Goal: Information Seeking & Learning: Learn about a topic

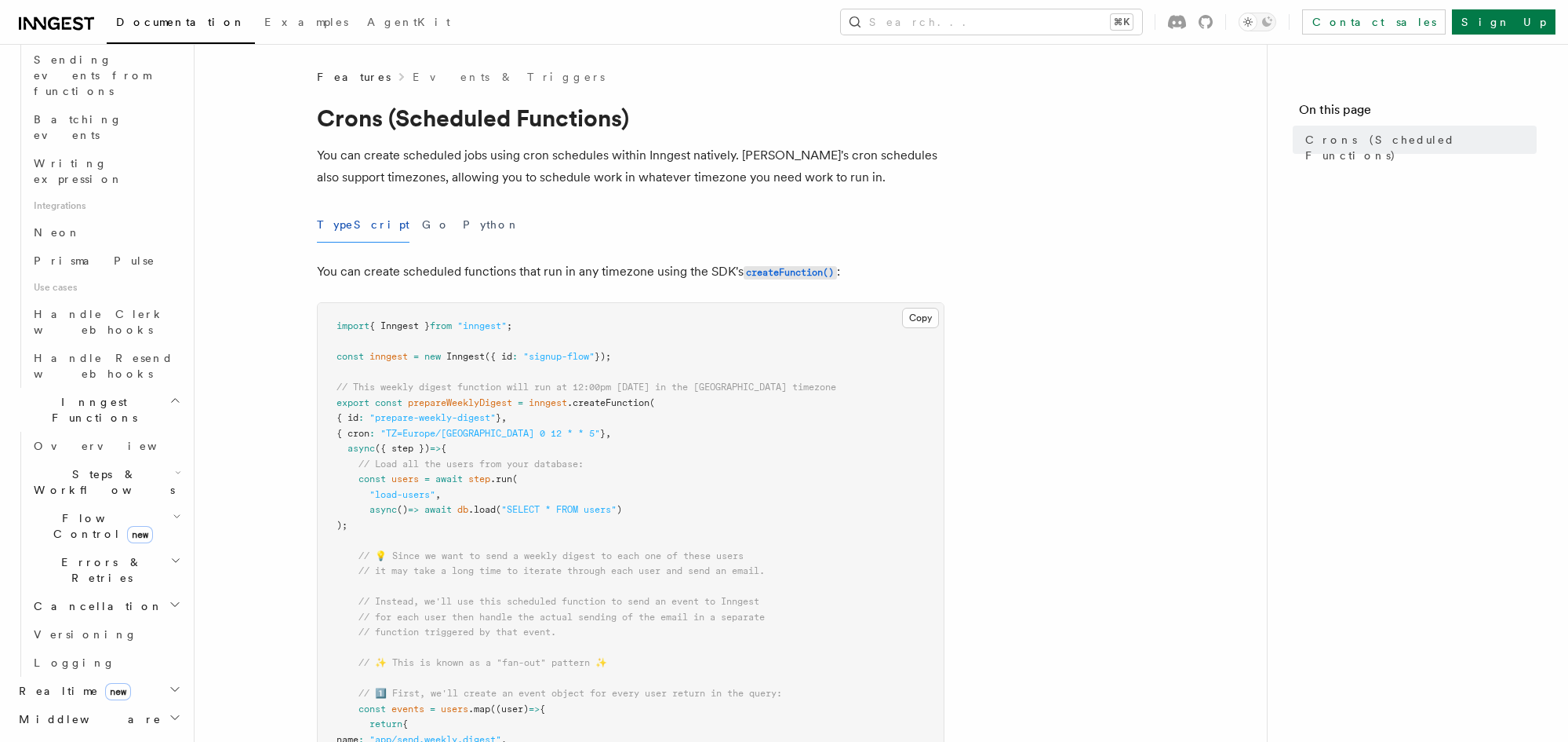
click at [775, 174] on p "You can create scheduled jobs using cron schedules within Inngest natively. [PE…" at bounding box center [631, 166] width 627 height 44
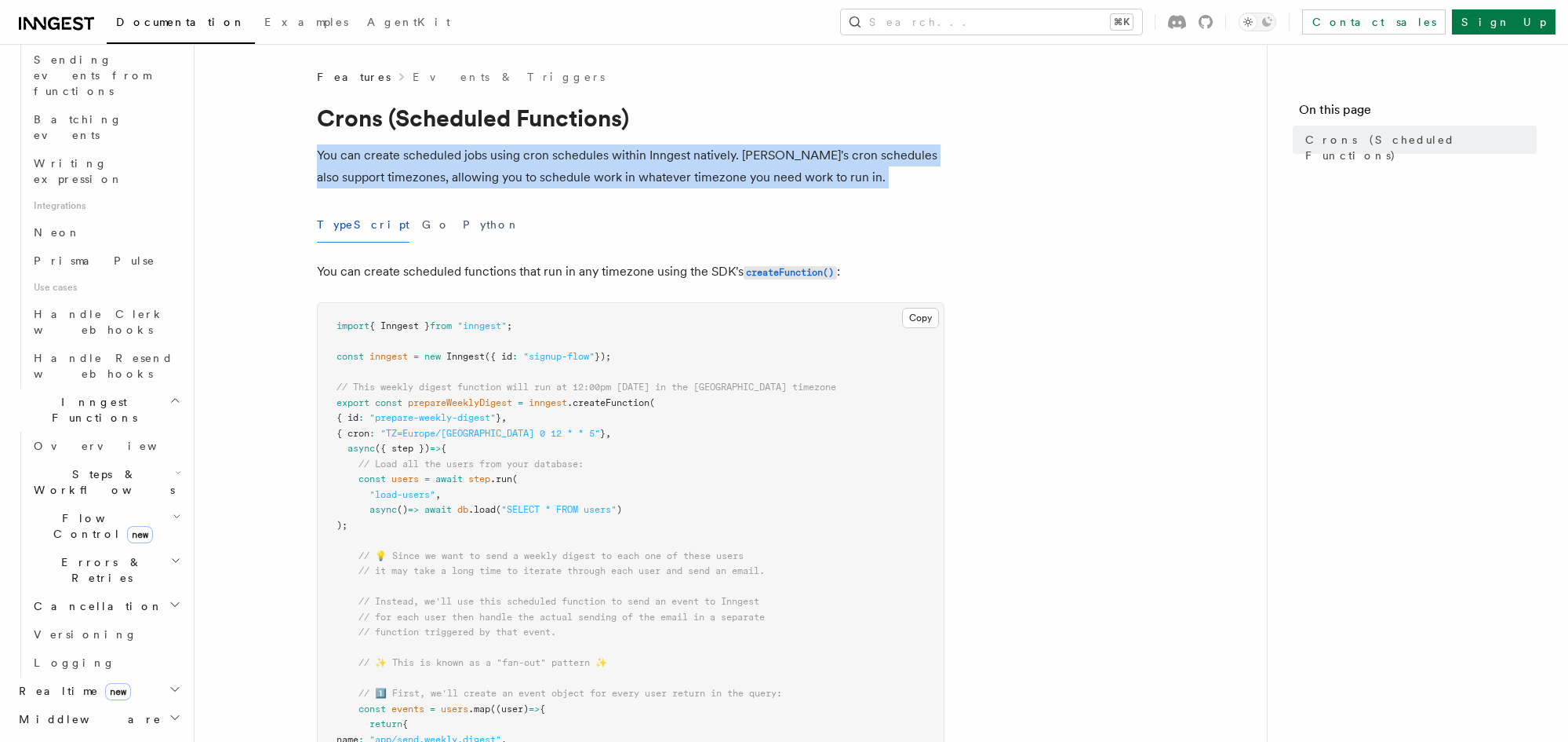
click at [775, 174] on p "You can create scheduled jobs using cron schedules within Inngest natively. [PE…" at bounding box center [631, 166] width 627 height 44
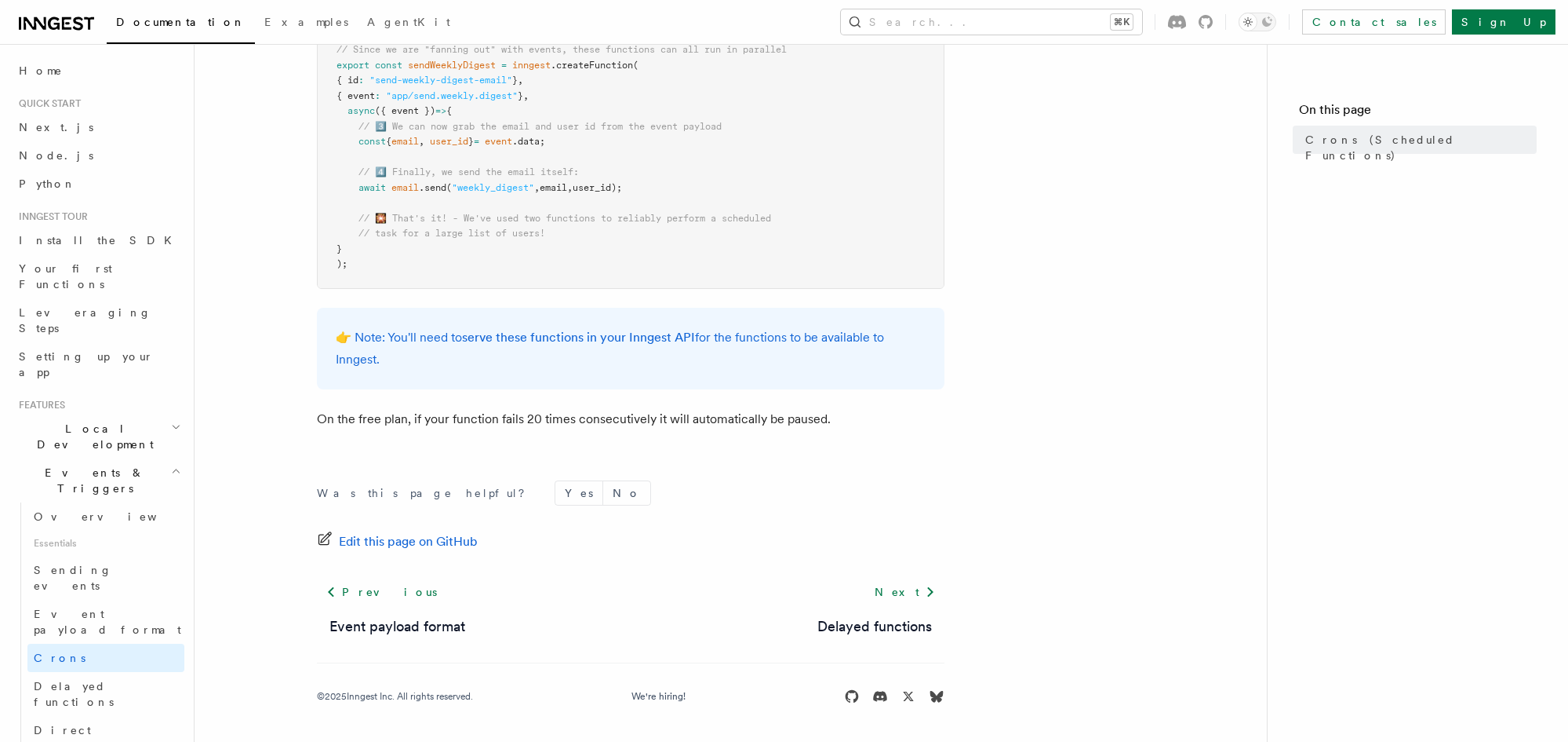
scroll to position [977, 0]
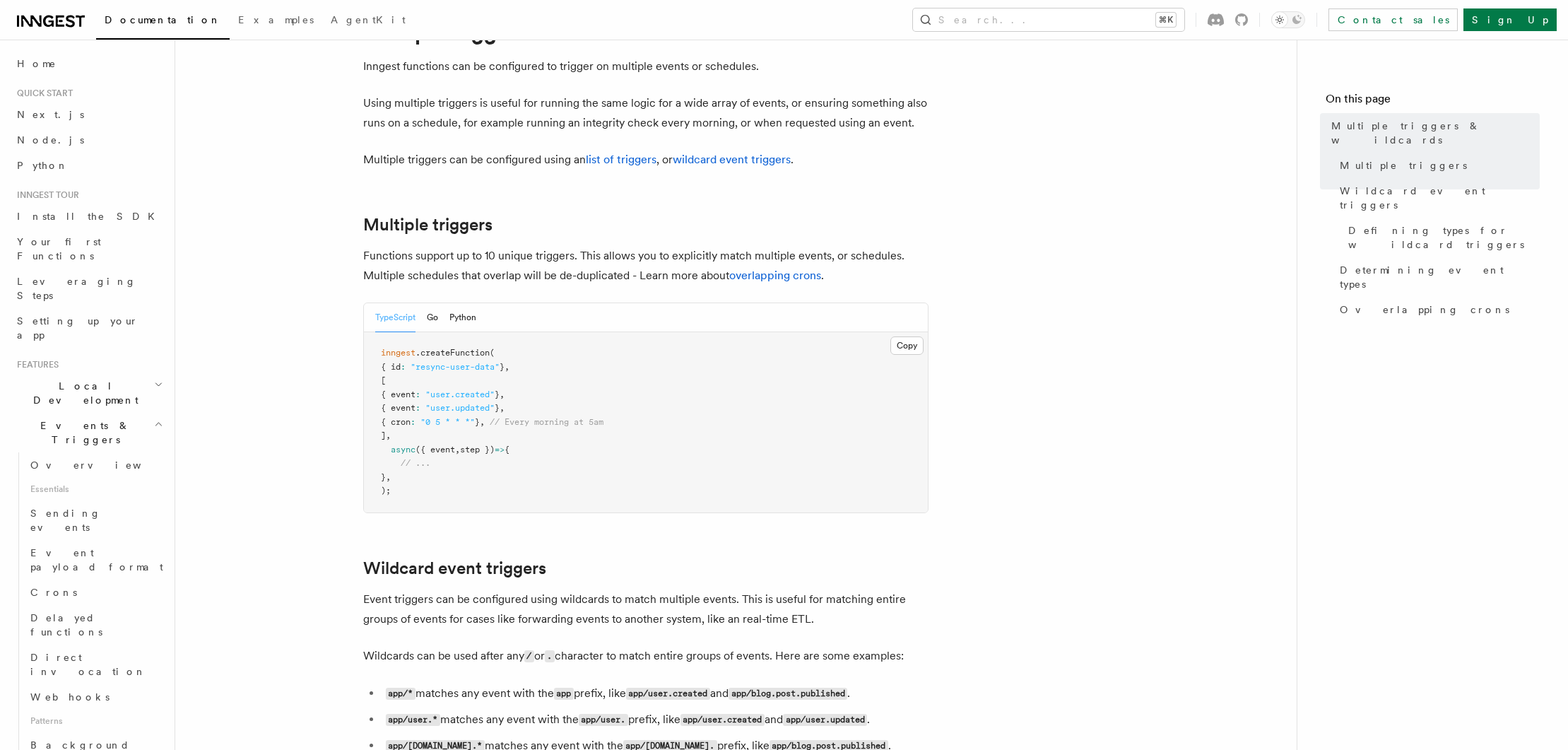
scroll to position [86, 0]
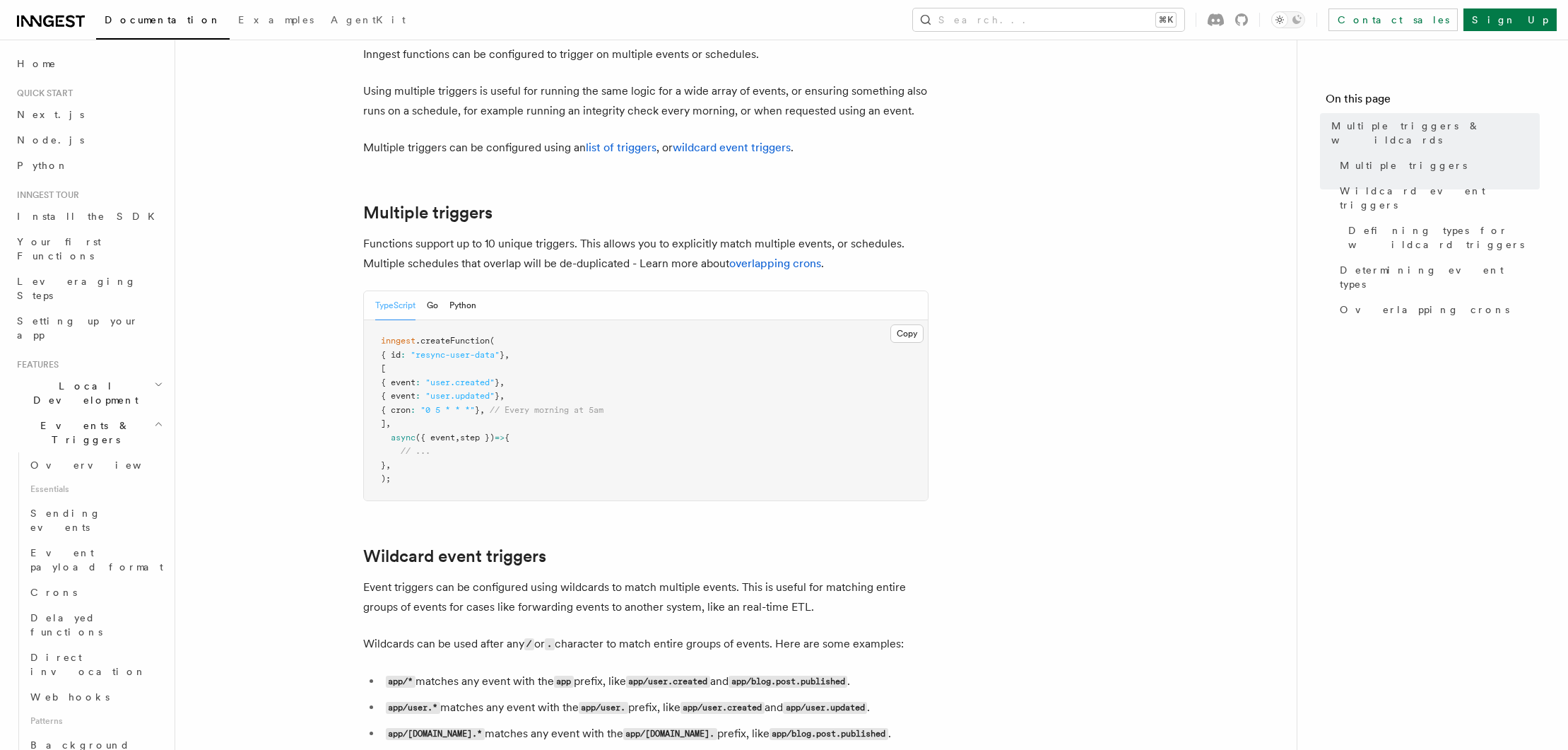
click at [597, 253] on p "Functions support up to 10 unique triggers. This allows you to explicitly match…" at bounding box center [646, 254] width 565 height 40
click at [597, 252] on p "Functions support up to 10 unique triggers. This allows you to explicitly match…" at bounding box center [646, 254] width 565 height 40
click at [597, 250] on p "Functions support up to 10 unique triggers. This allows you to explicitly match…" at bounding box center [646, 254] width 565 height 40
click at [597, 259] on p "Functions support up to 10 unique triggers. This allows you to explicitly match…" at bounding box center [646, 254] width 565 height 40
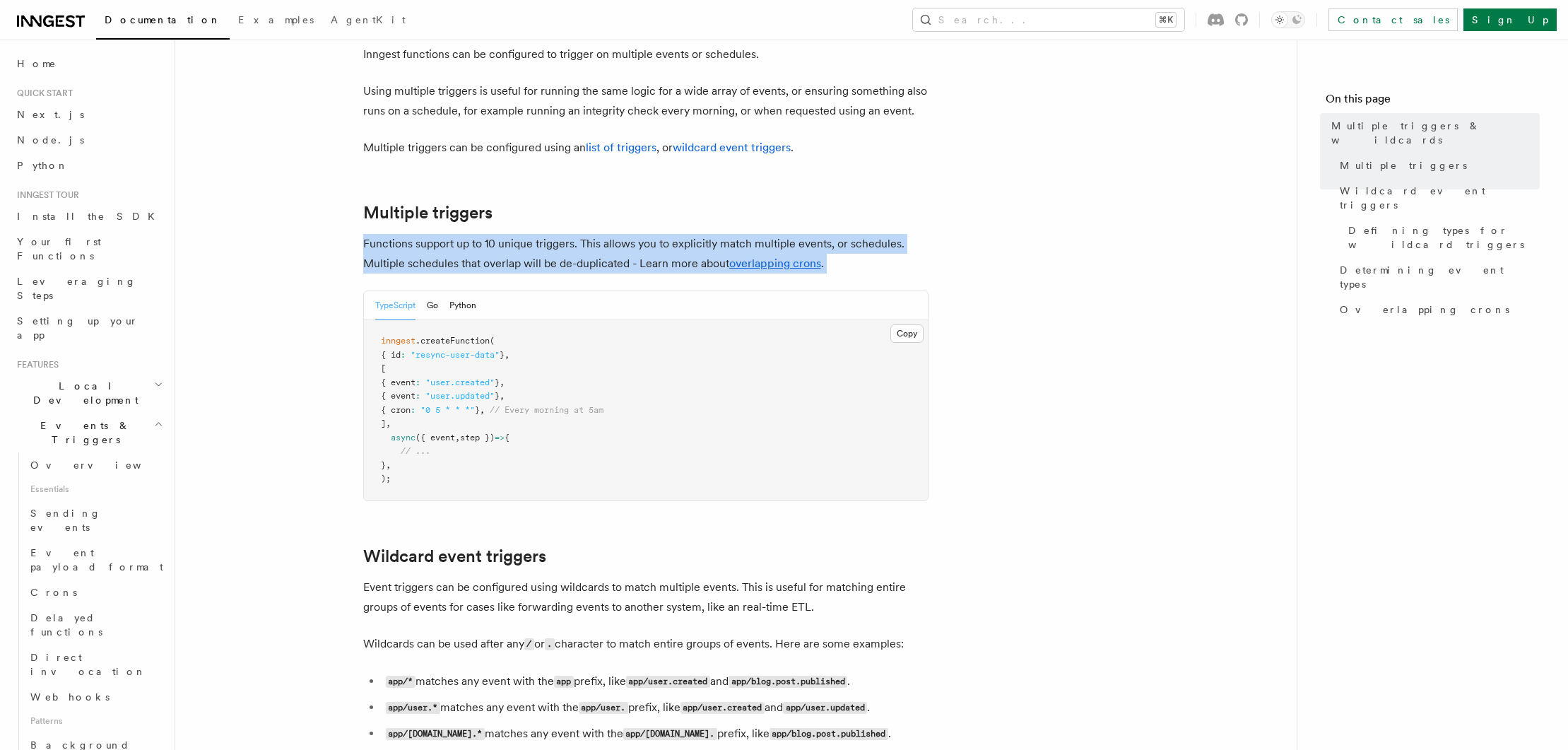
click at [597, 259] on p "Functions support up to 10 unique triggers. This allows you to explicitly match…" at bounding box center [646, 254] width 565 height 40
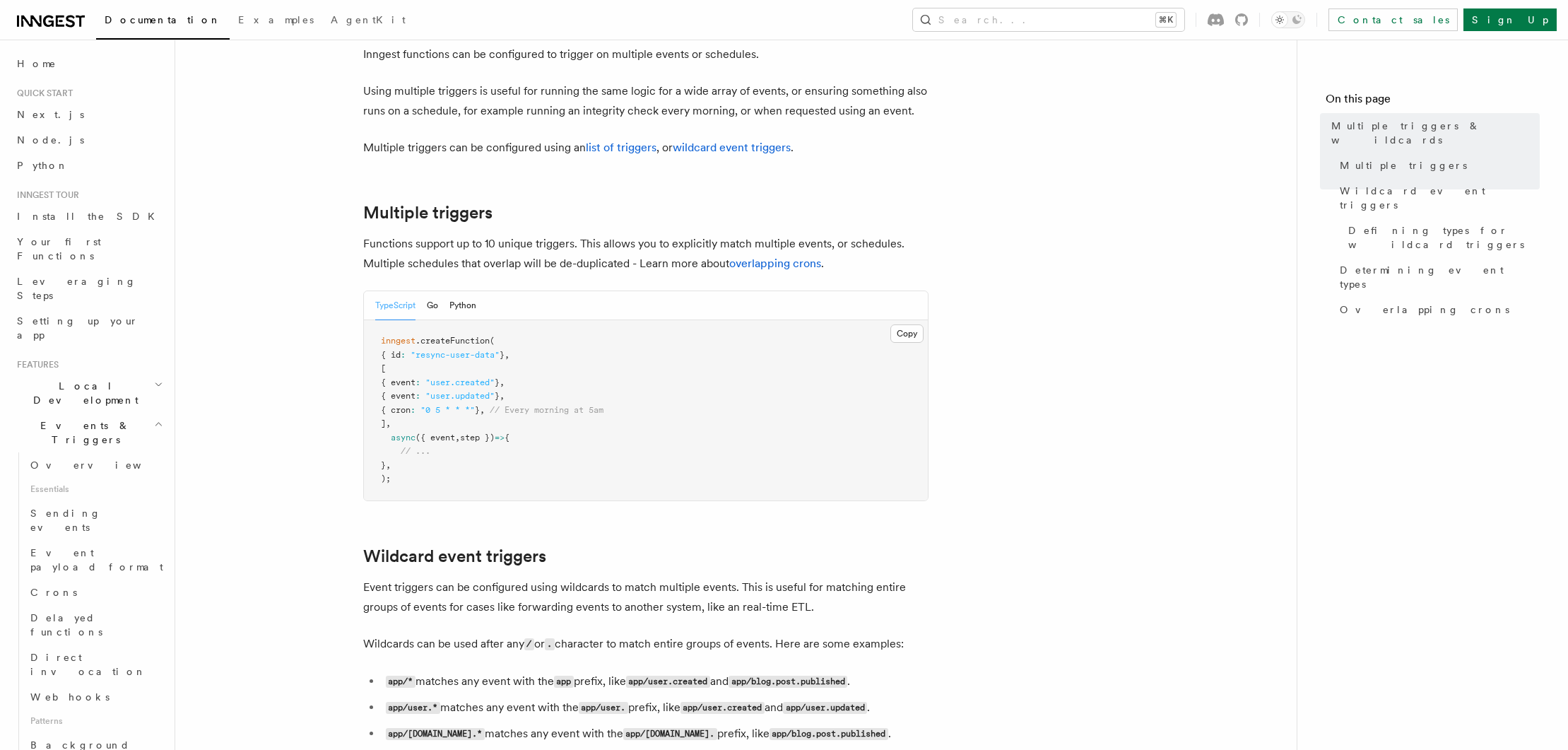
click at [629, 247] on p "Functions support up to 10 unique triggers. This allows you to explicitly match…" at bounding box center [646, 254] width 565 height 40
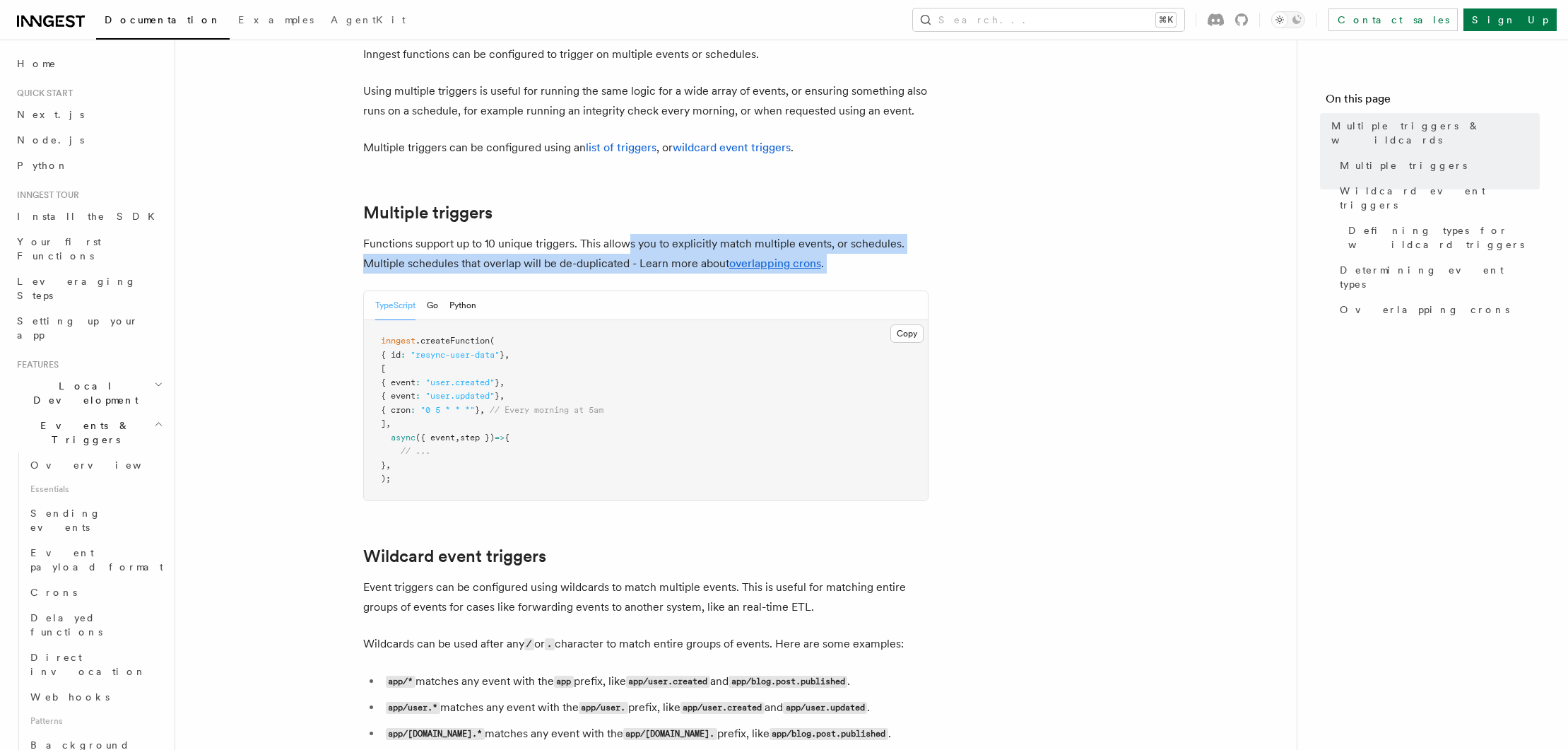
click at [710, 235] on p "Functions support up to 10 unique triggers. This allows you to explicitly match…" at bounding box center [646, 254] width 565 height 40
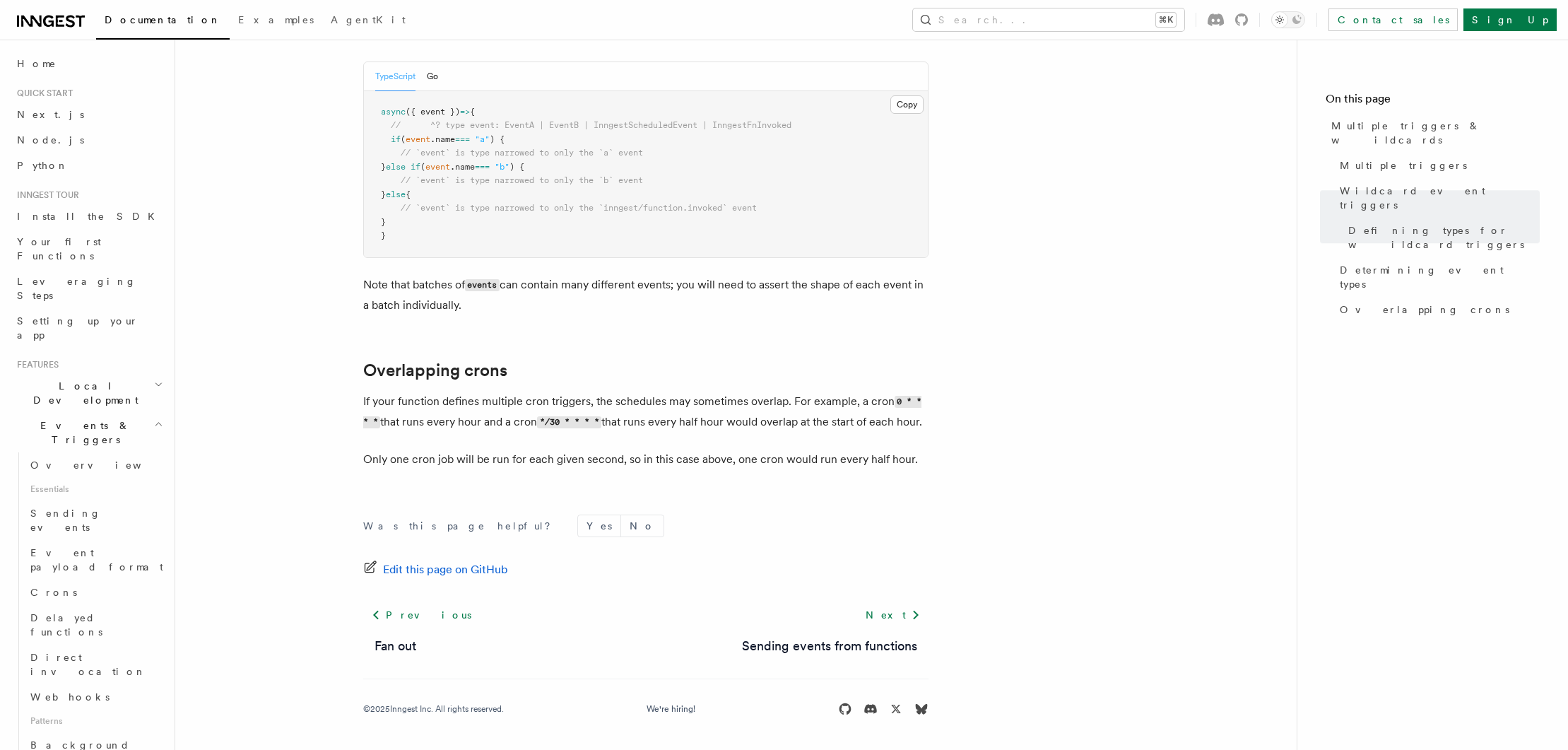
scroll to position [1498, 0]
click at [464, 408] on p "If your function defines multiple cron triggers, the schedules may sometimes ov…" at bounding box center [646, 412] width 565 height 41
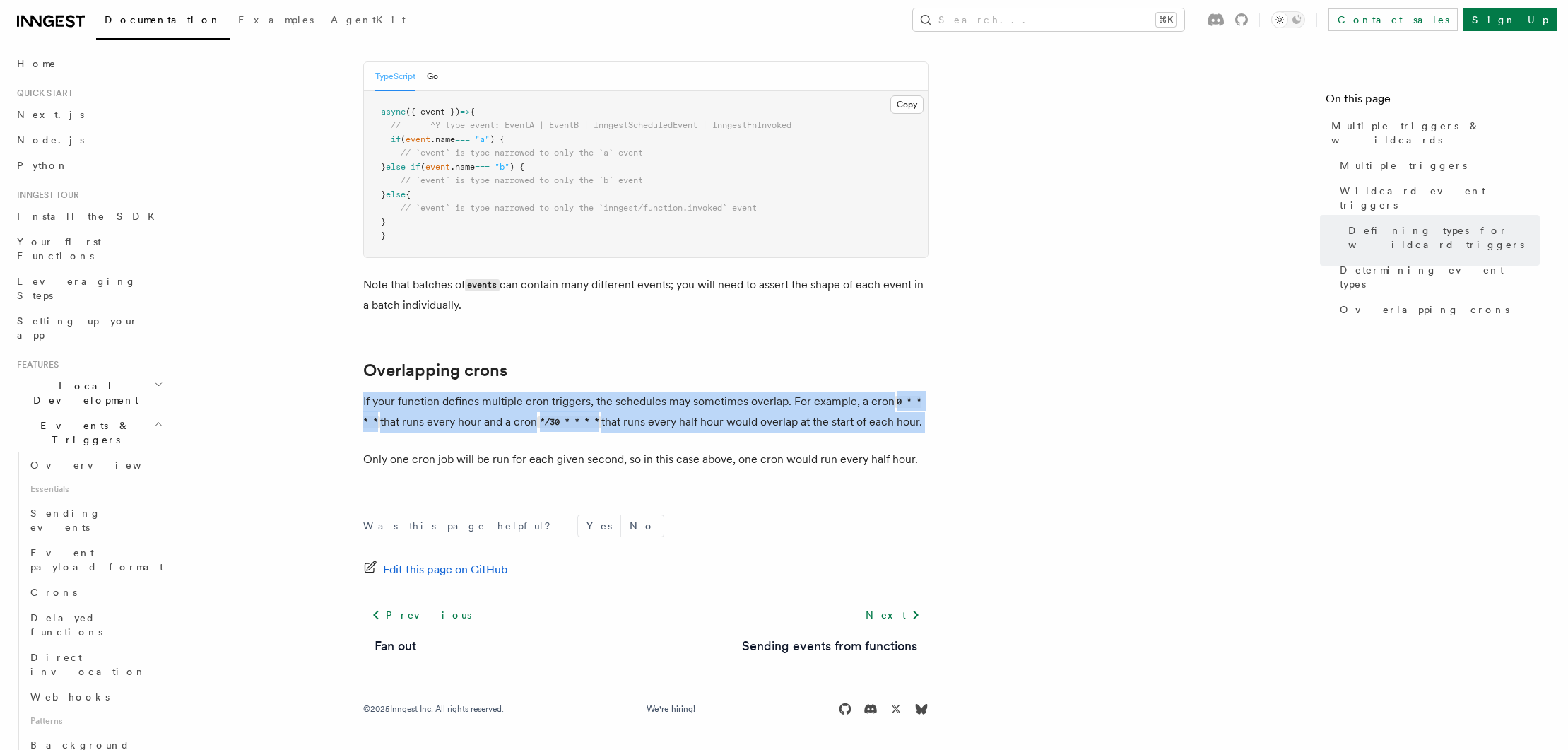
click at [464, 408] on p "If your function defines multiple cron triggers, the schedules may sometimes ov…" at bounding box center [646, 412] width 565 height 41
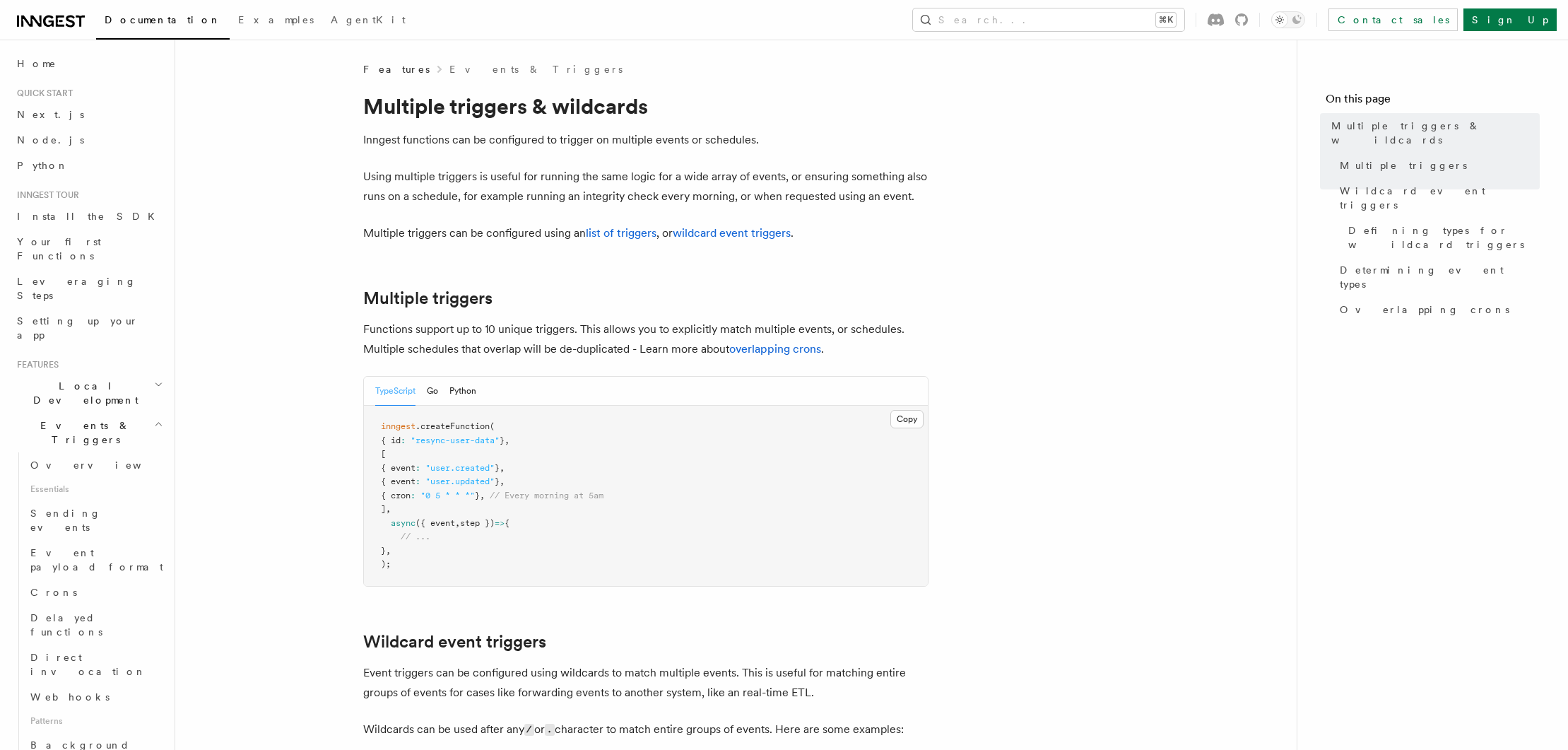
click at [529, 93] on h1 "Multiple triggers & wildcards" at bounding box center [646, 106] width 565 height 26
drag, startPoint x: 440, startPoint y: 152, endPoint x: 440, endPoint y: 182, distance: 30.0
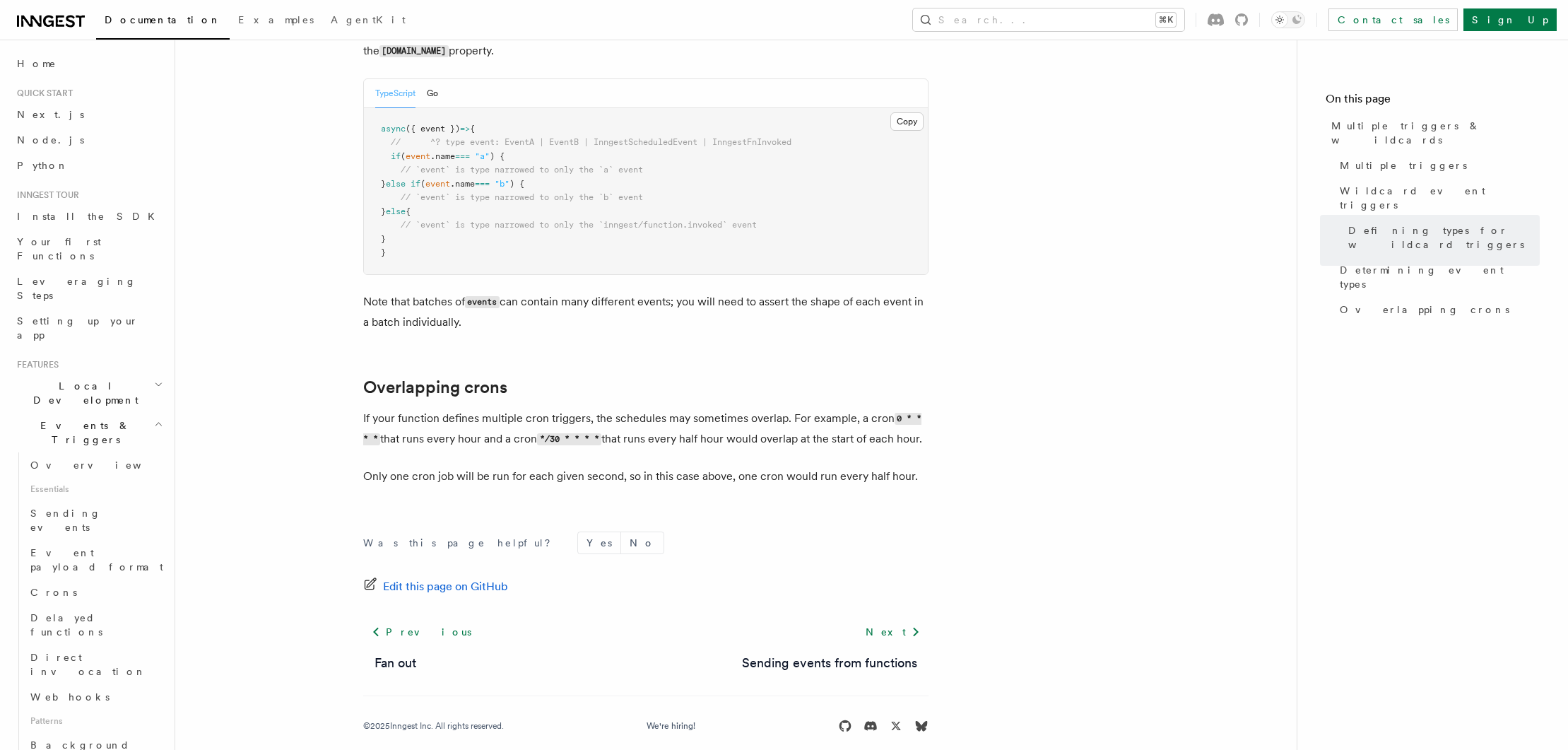
scroll to position [1464, 0]
click at [682, 419] on p "If your function defines multiple cron triggers, the schedules may sometimes ov…" at bounding box center [646, 427] width 565 height 41
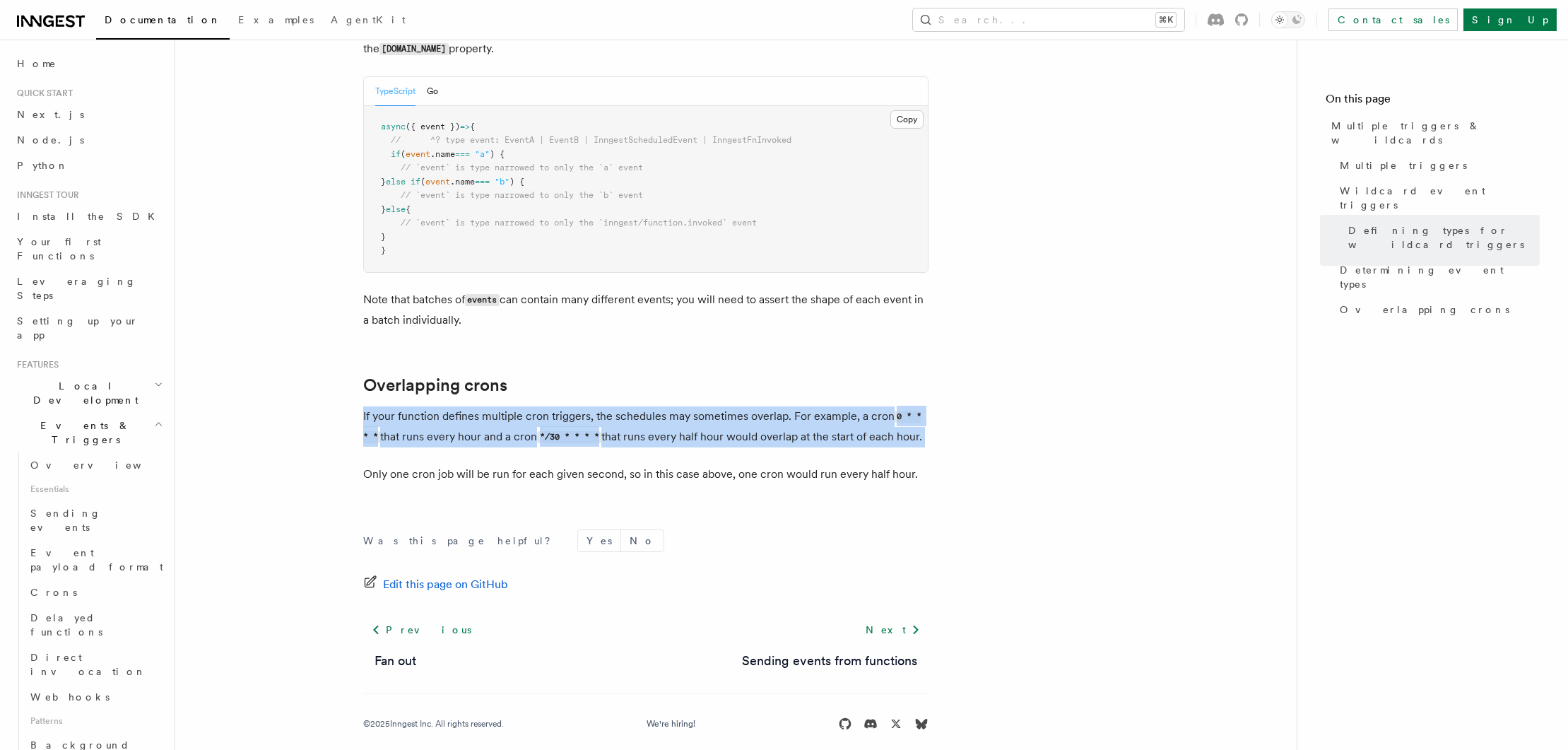
click at [682, 419] on p "If your function defines multiple cron triggers, the schedules may sometimes ov…" at bounding box center [646, 427] width 565 height 41
click at [708, 427] on p "If your function defines multiple cron triggers, the schedules may sometimes ov…" at bounding box center [646, 427] width 565 height 41
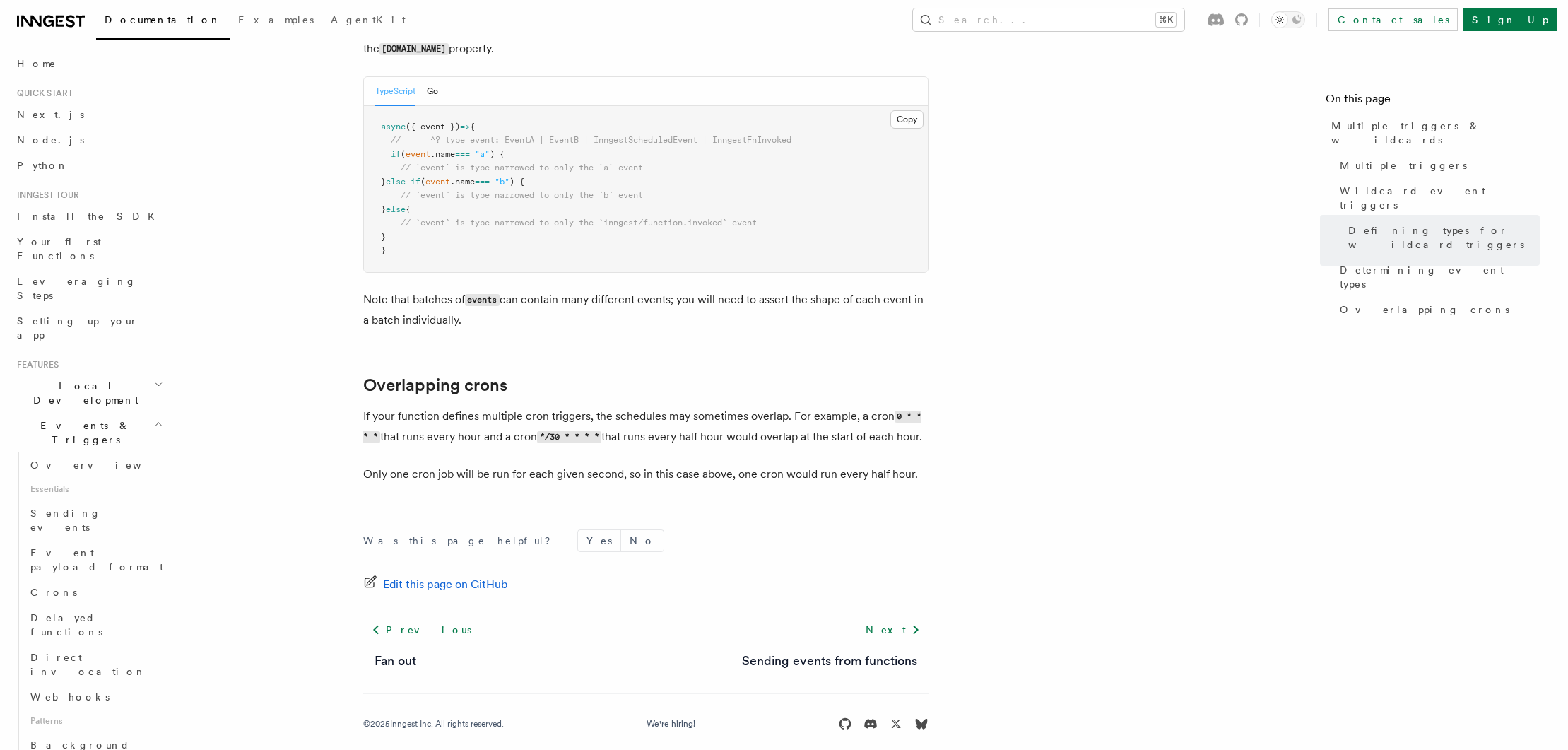
click at [710, 424] on p "If your function defines multiple cron triggers, the schedules may sometimes ov…" at bounding box center [646, 427] width 565 height 41
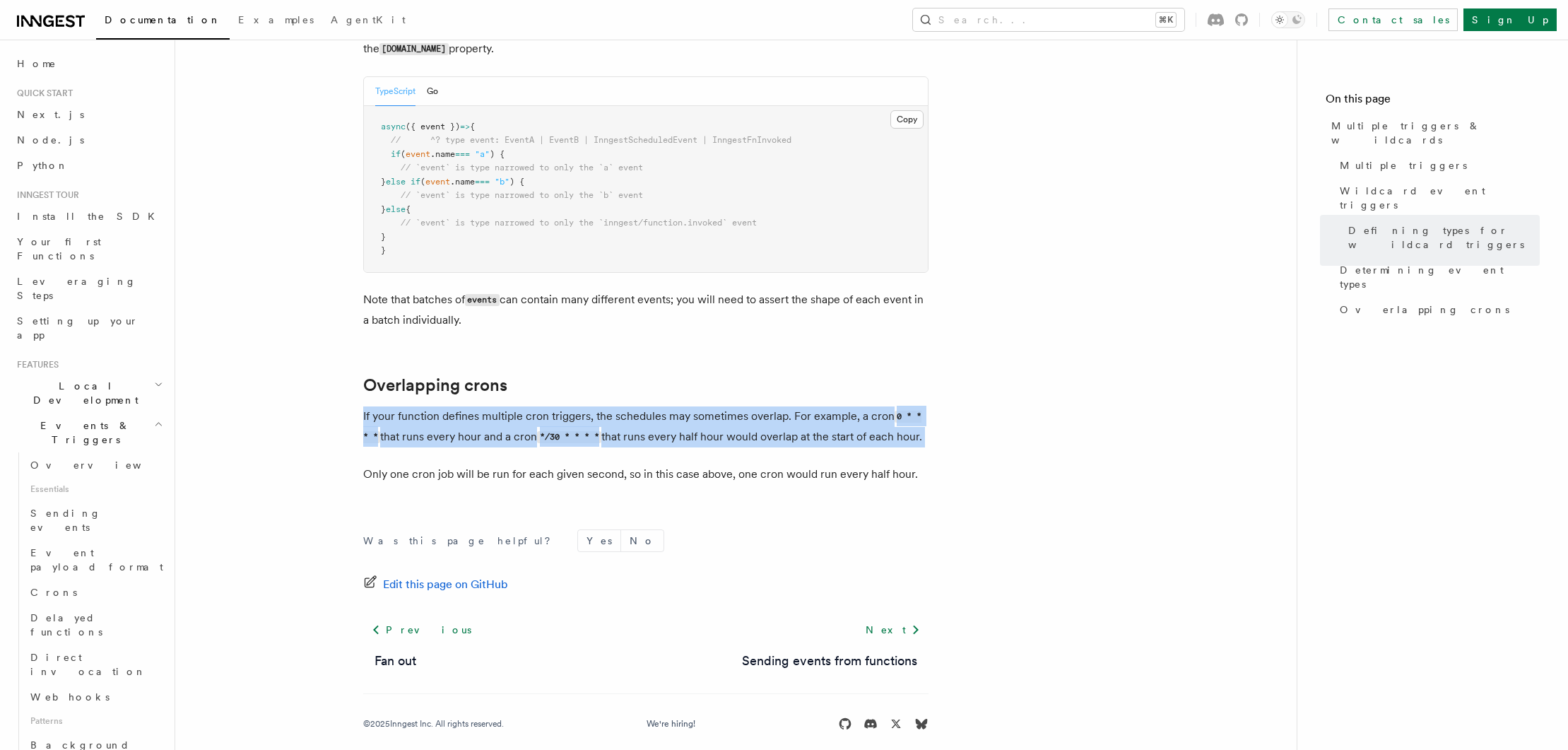
click at [710, 424] on p "If your function defines multiple cron triggers, the schedules may sometimes ov…" at bounding box center [646, 427] width 565 height 41
click at [711, 422] on p "If your function defines multiple cron triggers, the schedules may sometimes ov…" at bounding box center [646, 427] width 565 height 41
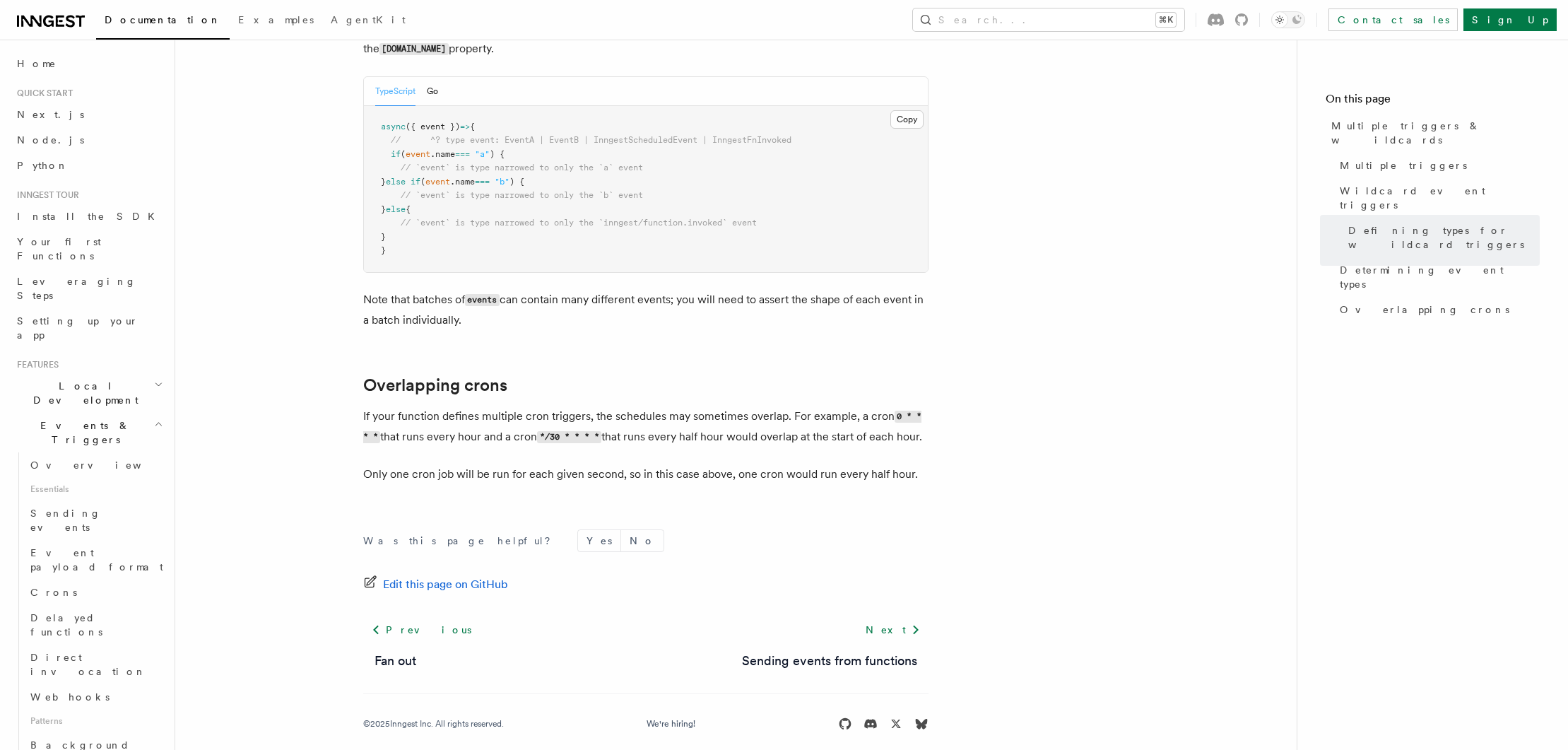
click at [720, 438] on p "If your function defines multiple cron triggers, the schedules may sometimes ov…" at bounding box center [646, 427] width 565 height 41
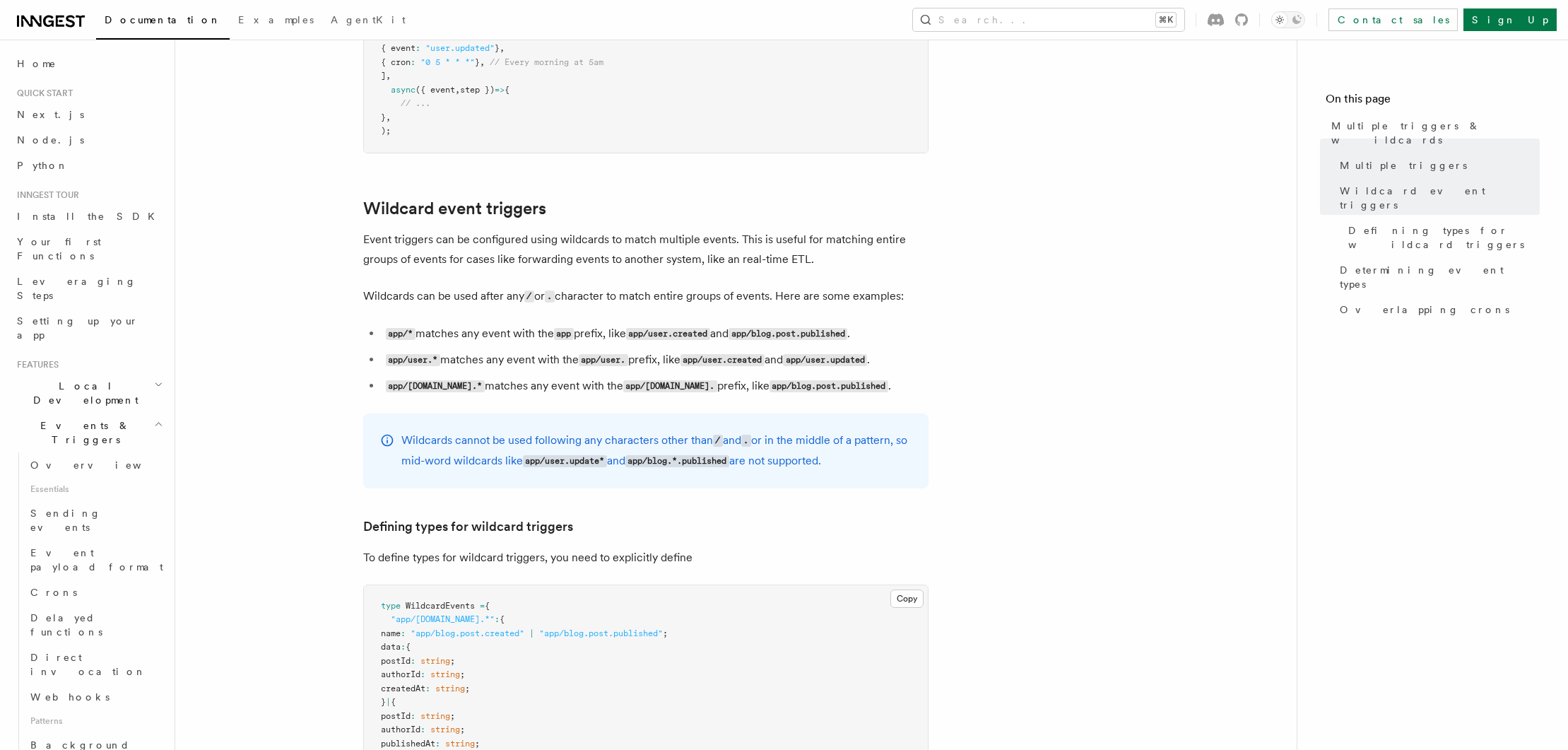
scroll to position [0, 0]
